Goal: Information Seeking & Learning: Learn about a topic

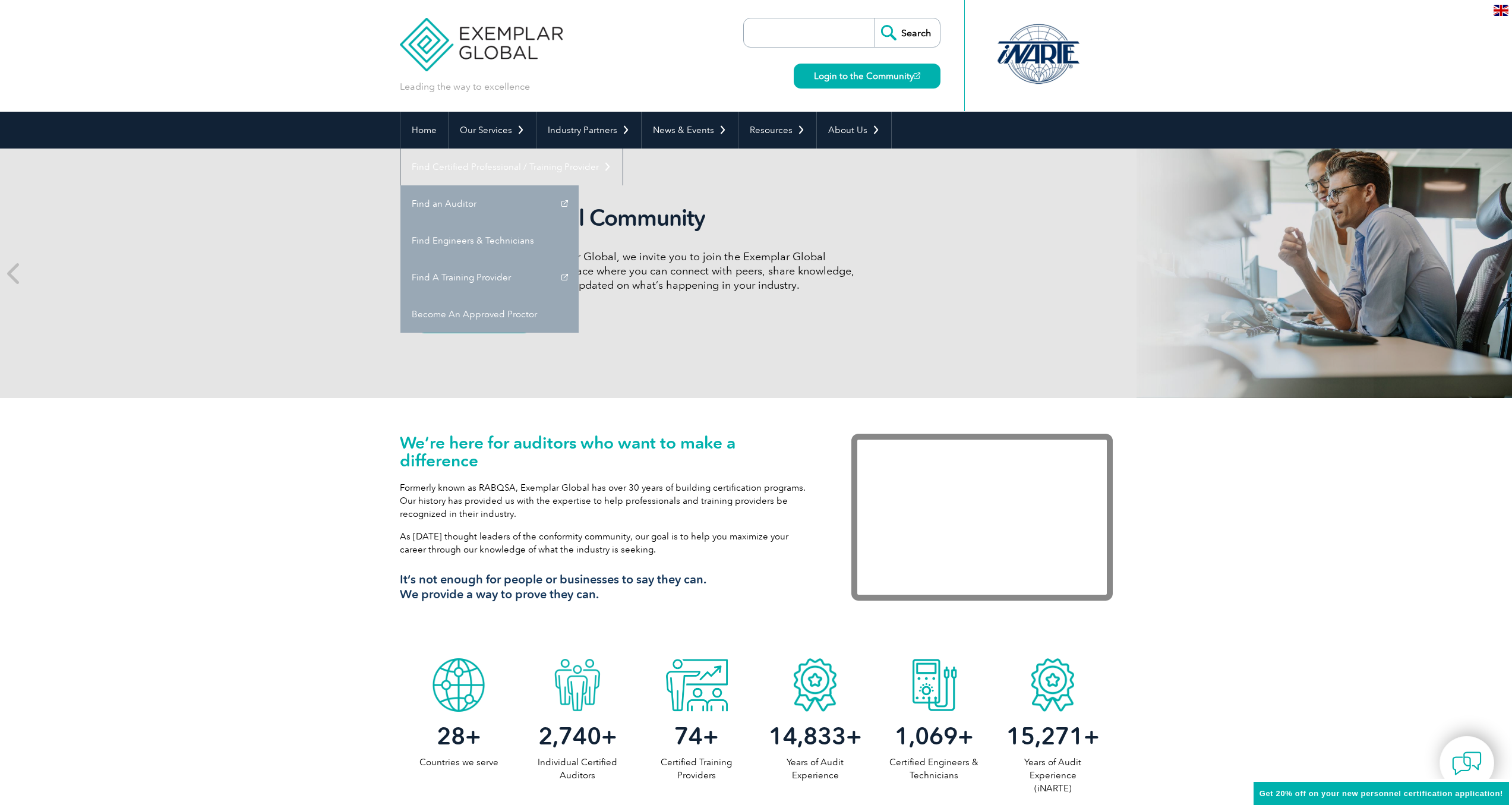
click at [623, 148] on link "Find Certified Professional / Training Provider" at bounding box center [511, 167] width 223 height 37
click at [579, 259] on link "Find A Training Provider" at bounding box center [489, 278] width 178 height 37
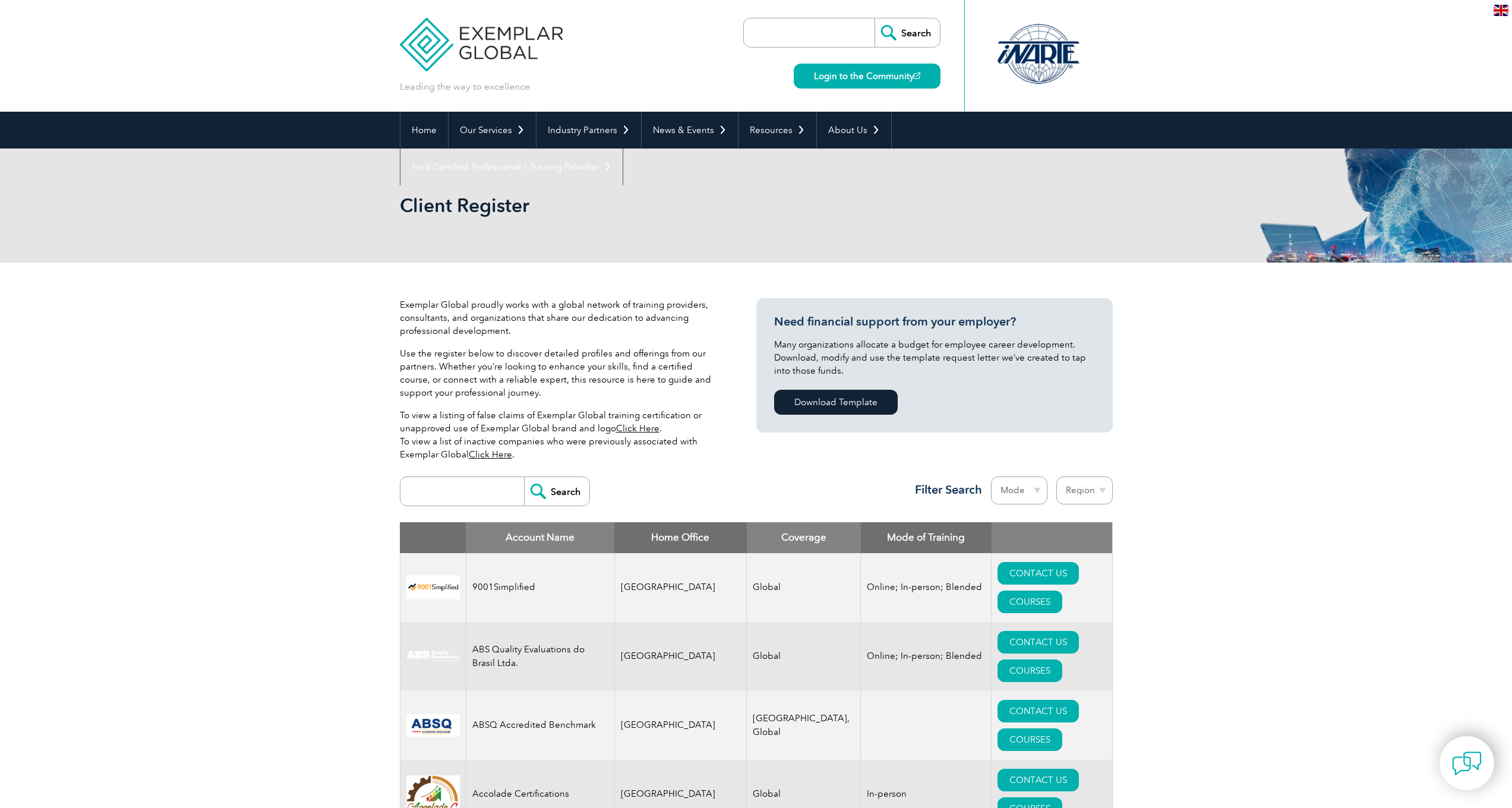
click at [1094, 475] on div "Search Region [GEOGRAPHIC_DATA] [GEOGRAPHIC_DATA] [GEOGRAPHIC_DATA] [GEOGRAPHIC…" at bounding box center [756, 497] width 713 height 51
click at [488, 499] on input "search" at bounding box center [465, 491] width 117 height 29
type input "w"
type input "esg a"
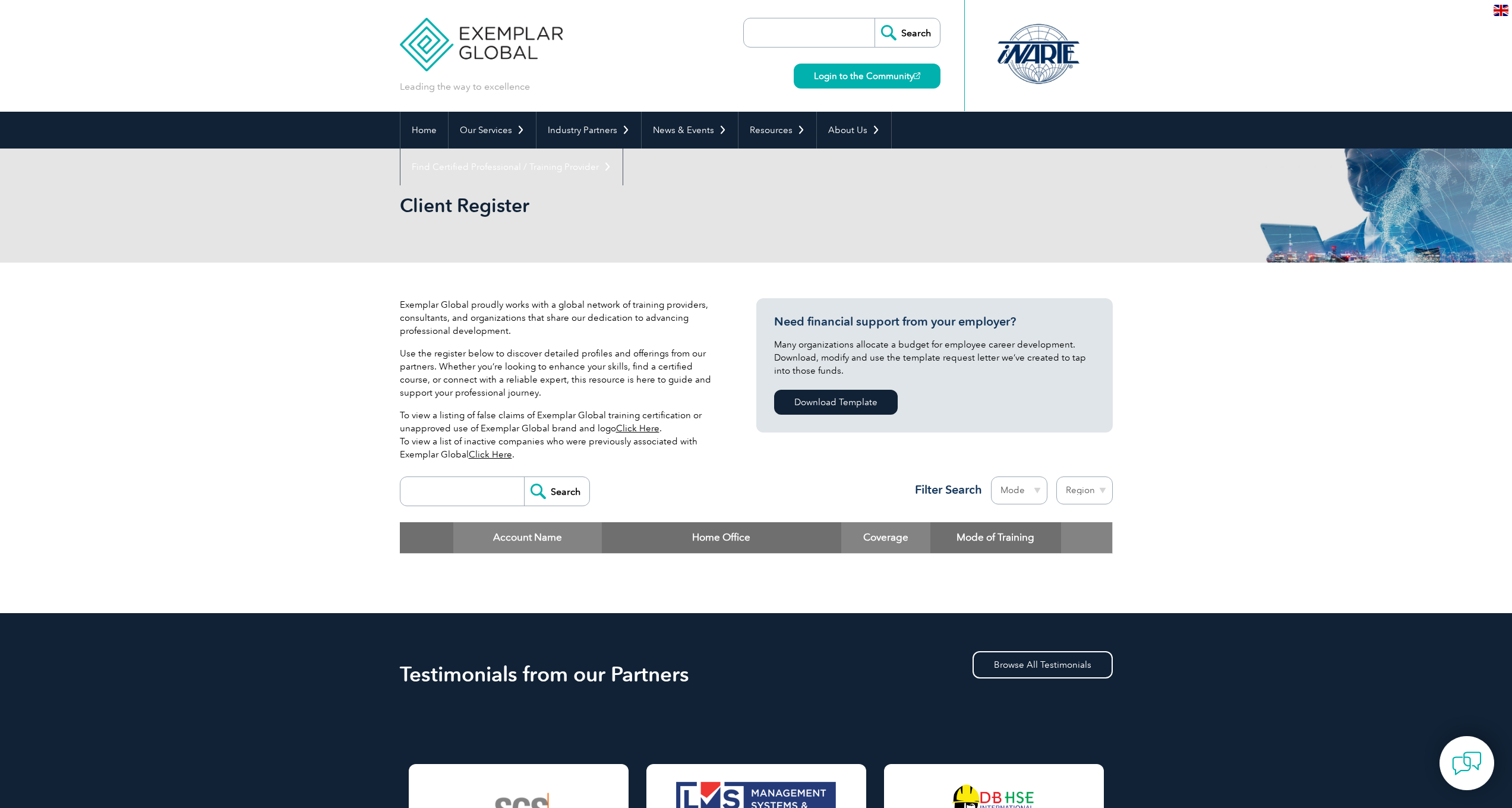
click at [459, 496] on input "search" at bounding box center [465, 491] width 117 height 29
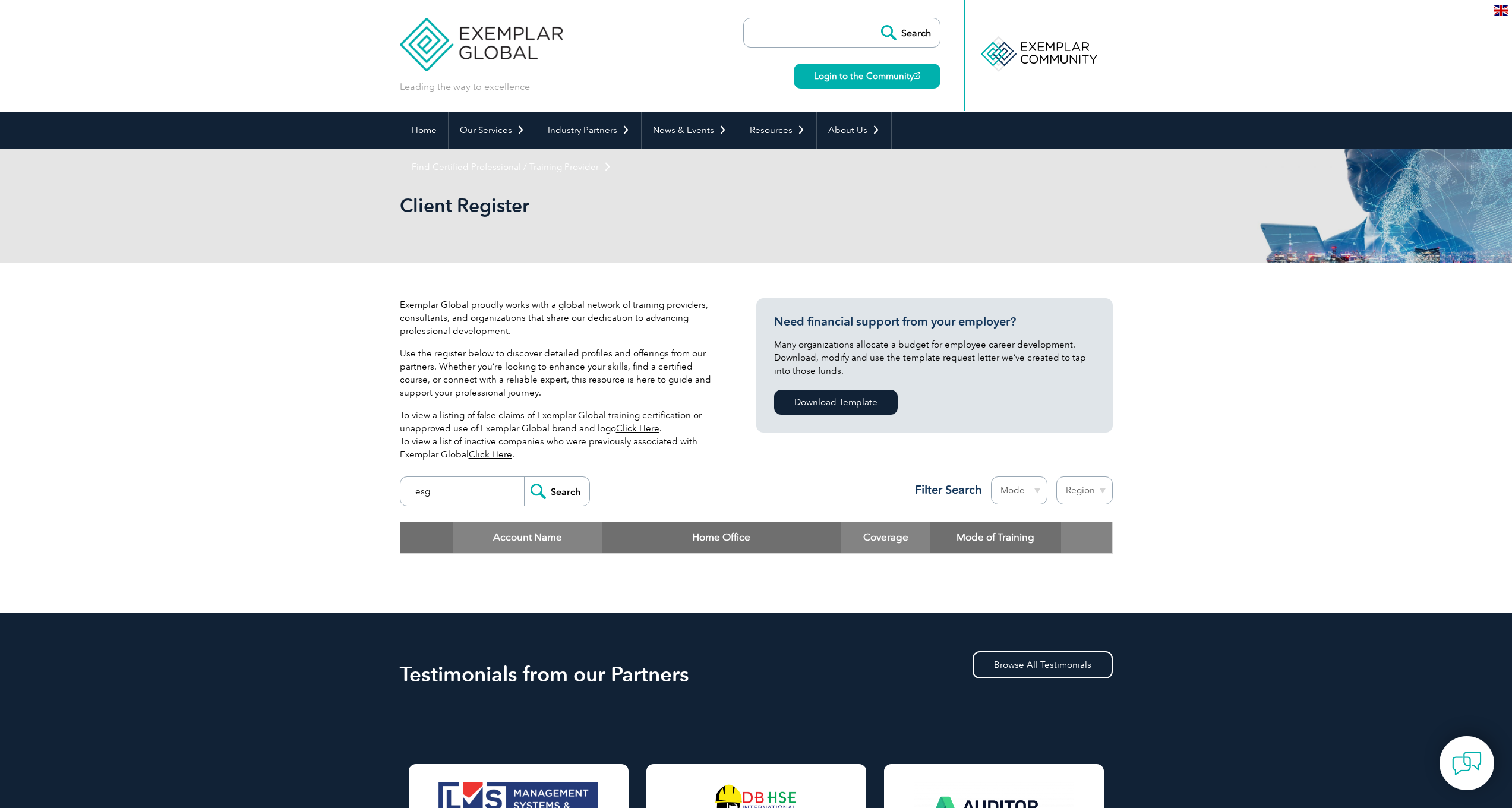
type input "esg akademi"
click at [557, 491] on input "Search" at bounding box center [557, 491] width 65 height 29
select select "[GEOGRAPHIC_DATA]"
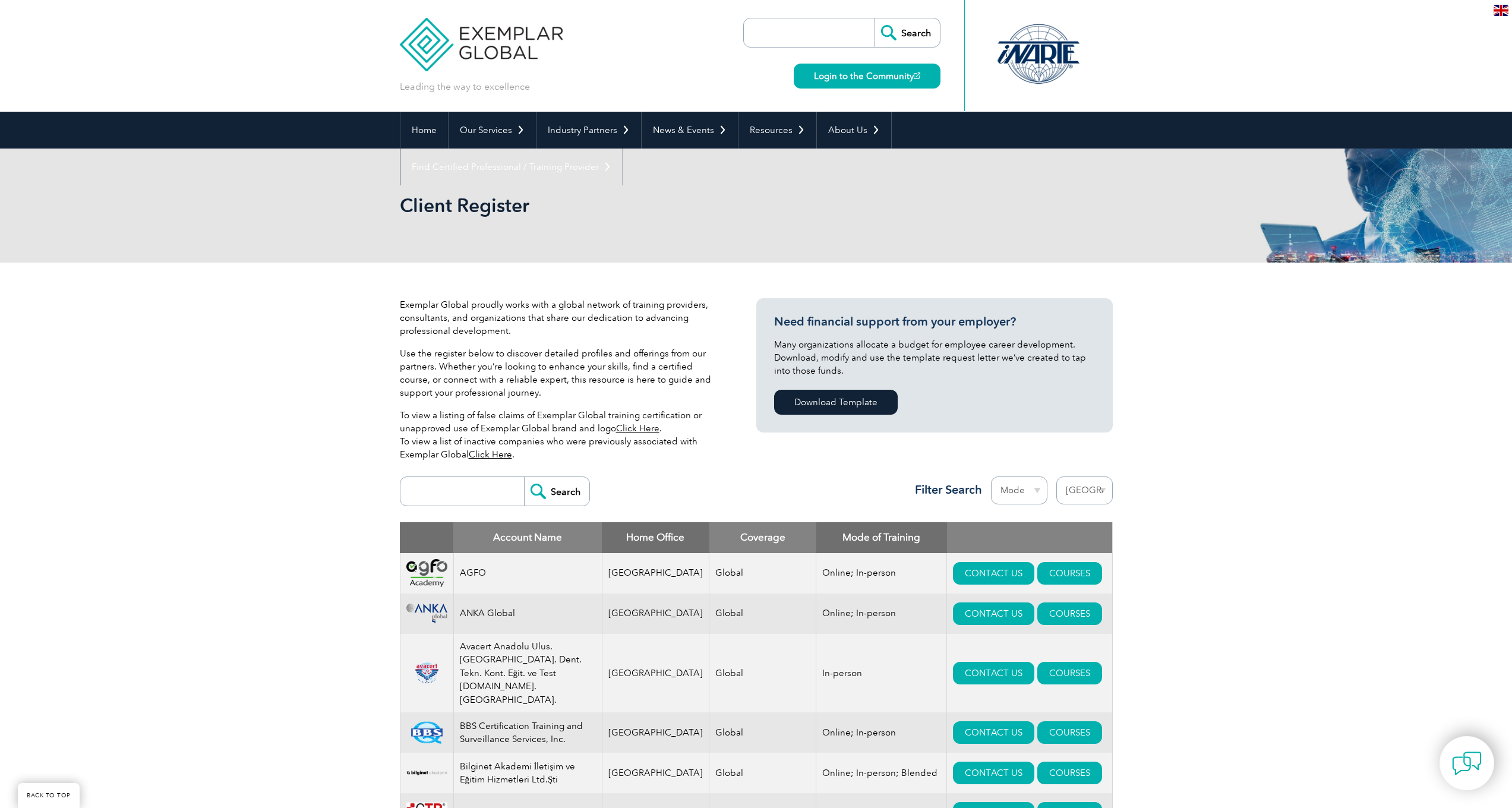
select select "[GEOGRAPHIC_DATA]"
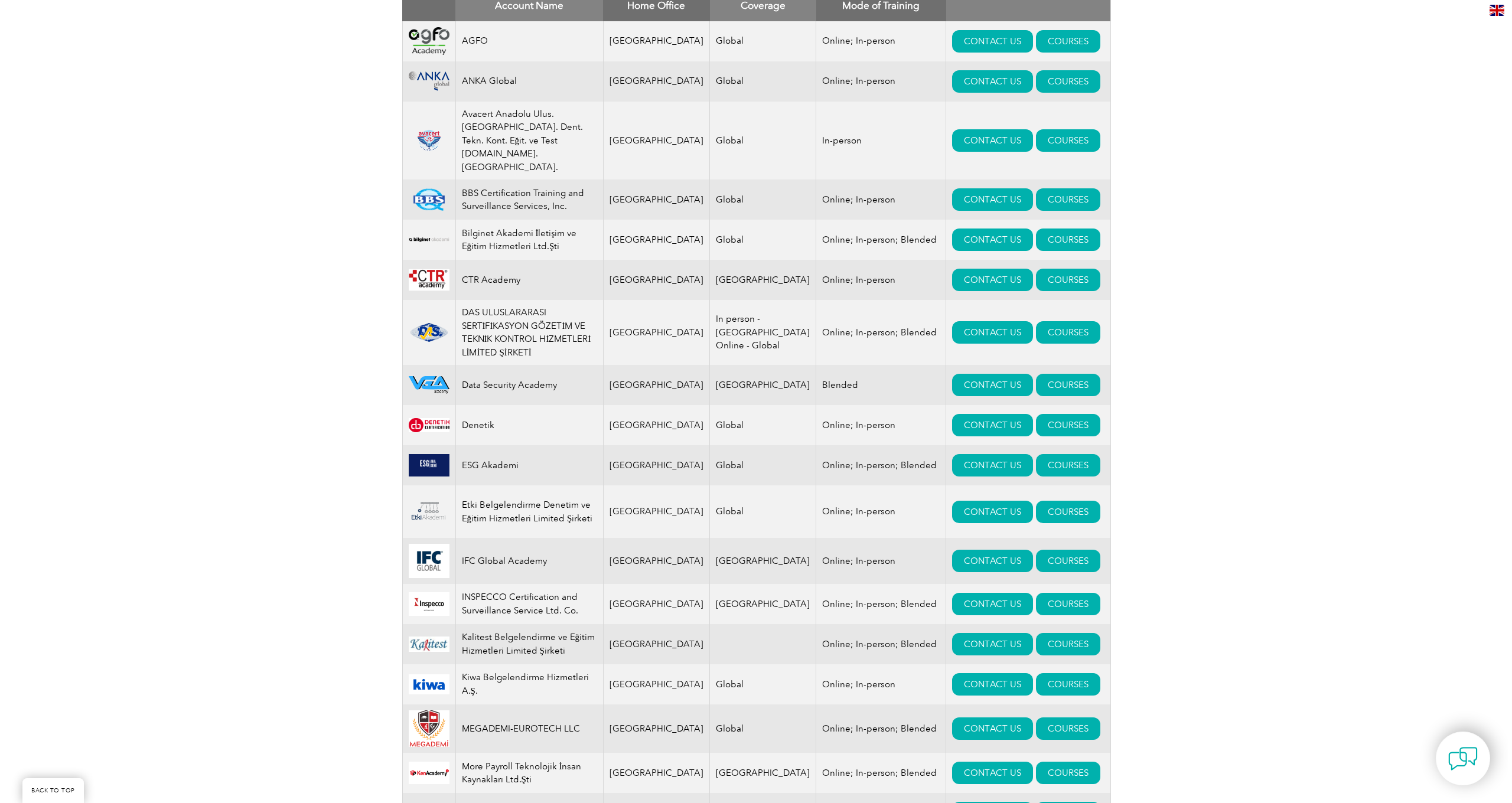
scroll to position [767, 0]
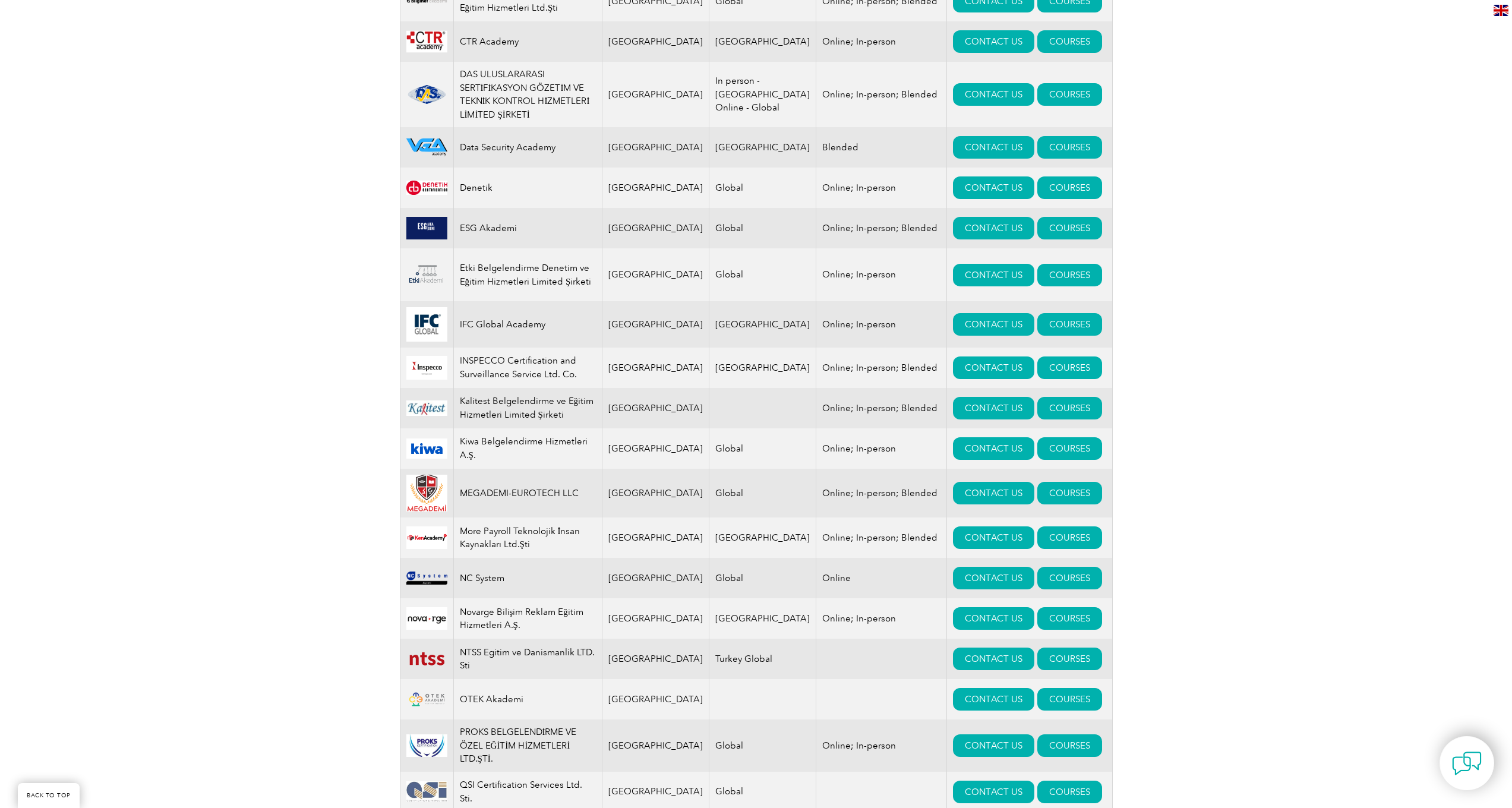
click at [493, 208] on td "ESG Akademi" at bounding box center [527, 228] width 148 height 40
click at [419, 217] on img at bounding box center [427, 228] width 41 height 23
click at [1046, 217] on link "COURSES" at bounding box center [1069, 228] width 65 height 23
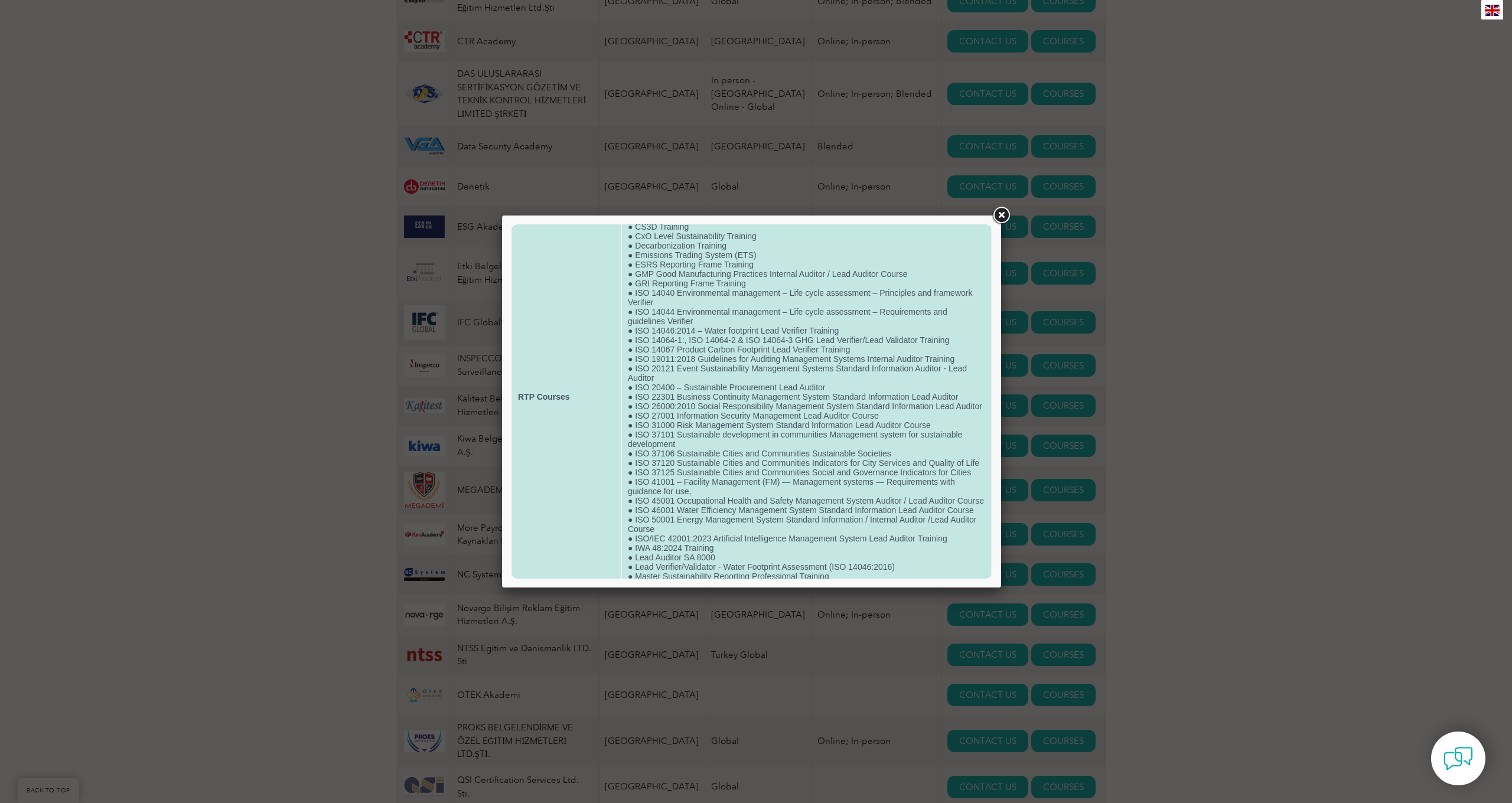
scroll to position [0, 0]
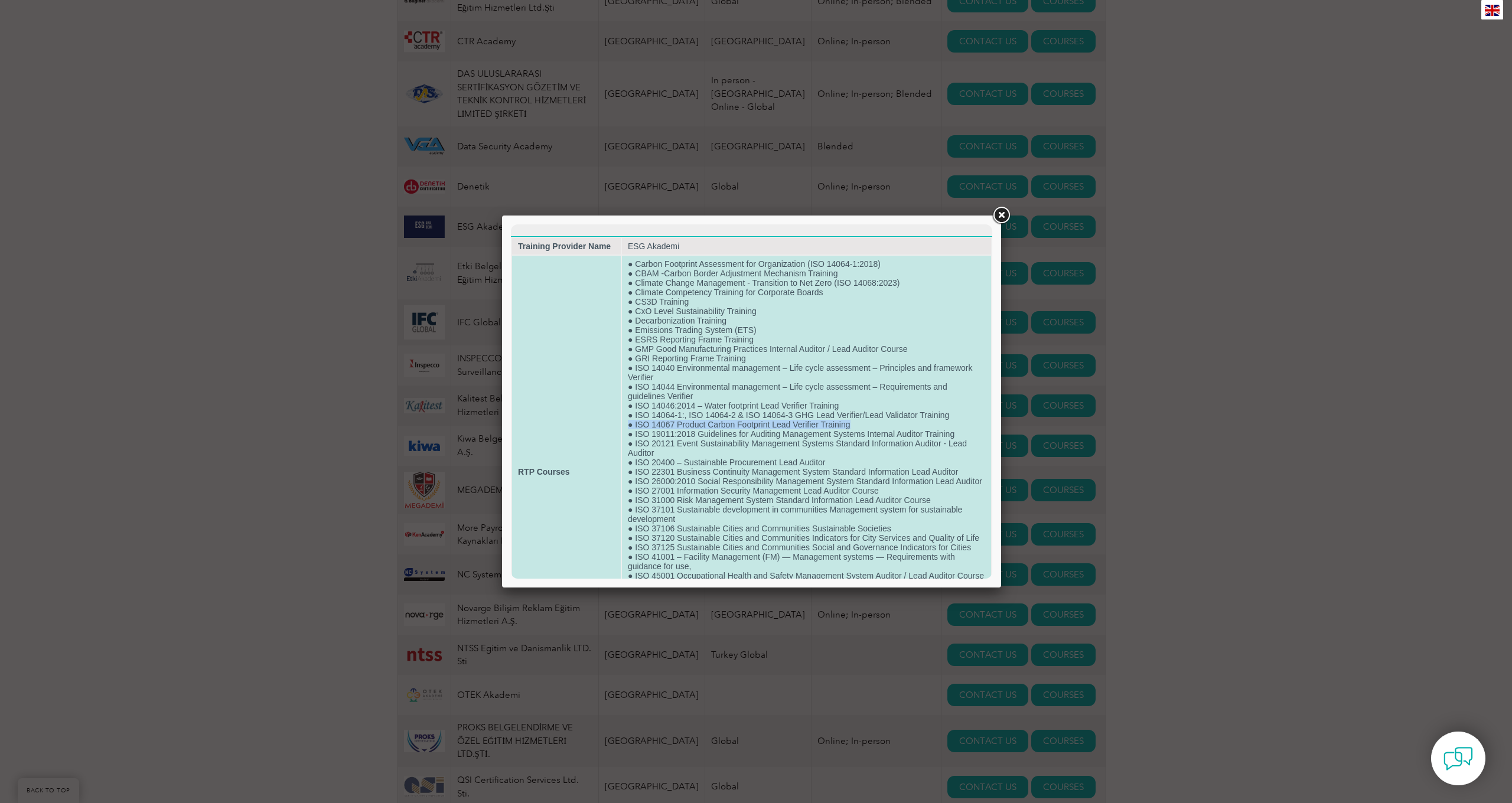
drag, startPoint x: 623, startPoint y: 435, endPoint x: 901, endPoint y: 431, distance: 278.0
click at [901, 431] on td "● Carbon Footprint Assessment for Organization (ISO 14064-1:2018) ● CBAM -Carbo…" at bounding box center [807, 472] width 369 height 432
